Goal: Task Accomplishment & Management: Manage account settings

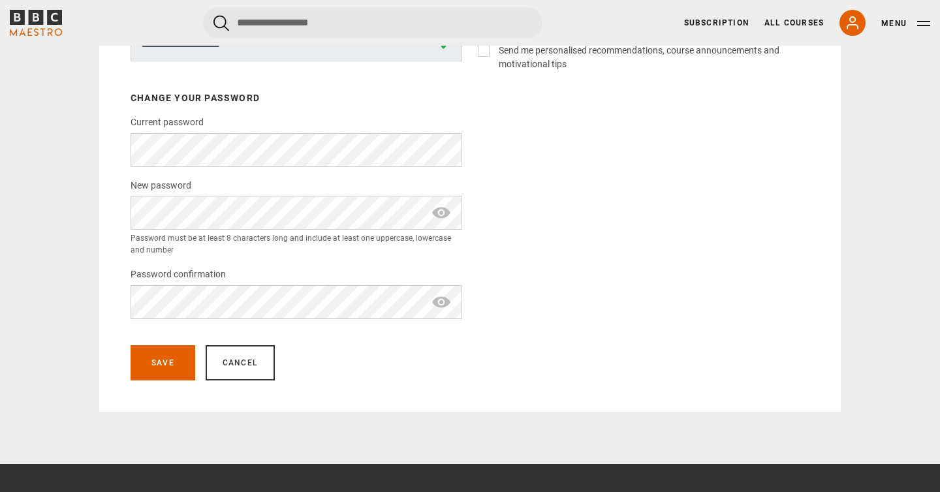
click at [513, 193] on div "Email preferences Send me personalised recommendations, course announcements an…" at bounding box center [644, 178] width 332 height 302
click at [175, 367] on button "Save" at bounding box center [163, 362] width 65 height 35
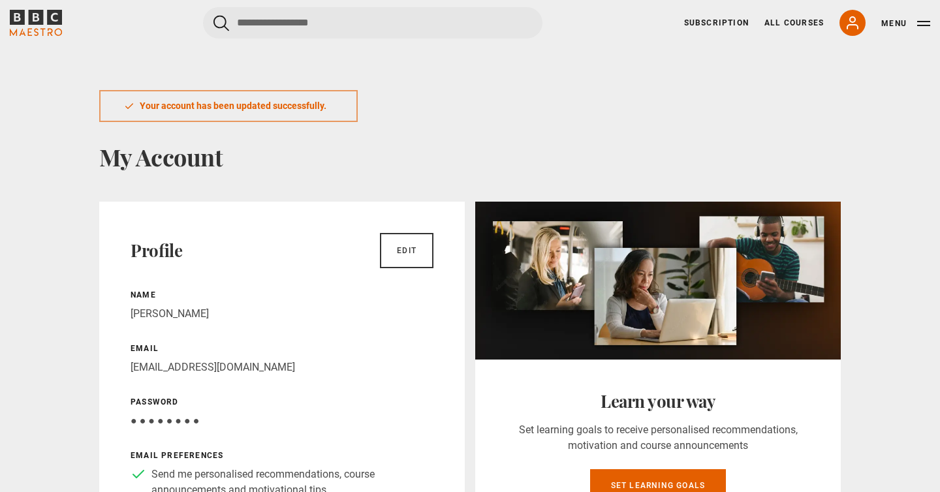
click at [33, 16] on icon "BBC Maestro" at bounding box center [36, 23] width 52 height 26
click at [33, 22] on icon "BBC Maestro" at bounding box center [36, 17] width 15 height 15
